Goal: Transaction & Acquisition: Register for event/course

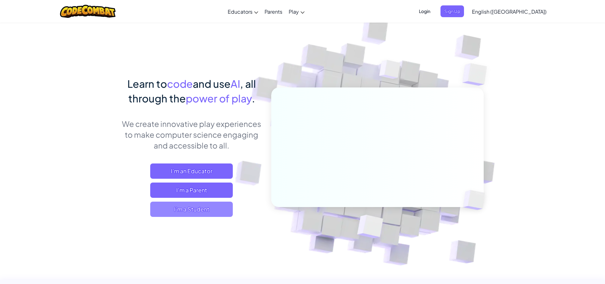
click at [203, 204] on span "I'm a Student" at bounding box center [191, 208] width 83 height 15
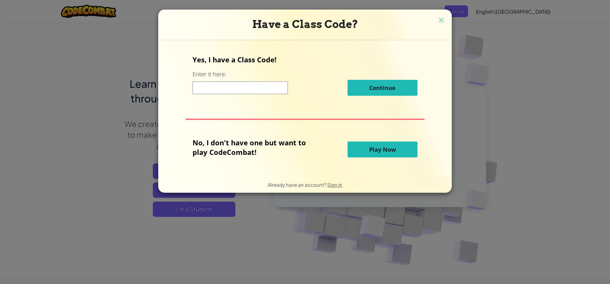
click at [234, 90] on input at bounding box center [240, 87] width 95 height 13
click at [441, 21] on img at bounding box center [441, 21] width 8 height 10
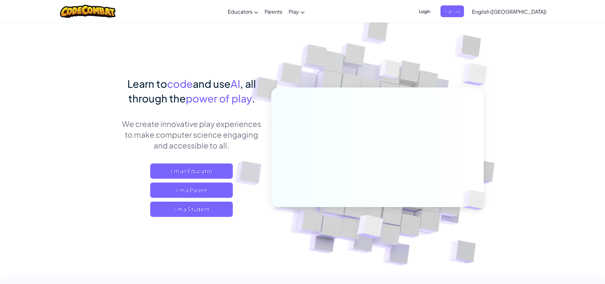
click at [434, 9] on span "Login" at bounding box center [424, 11] width 19 height 12
